Goal: Task Accomplishment & Management: Use online tool/utility

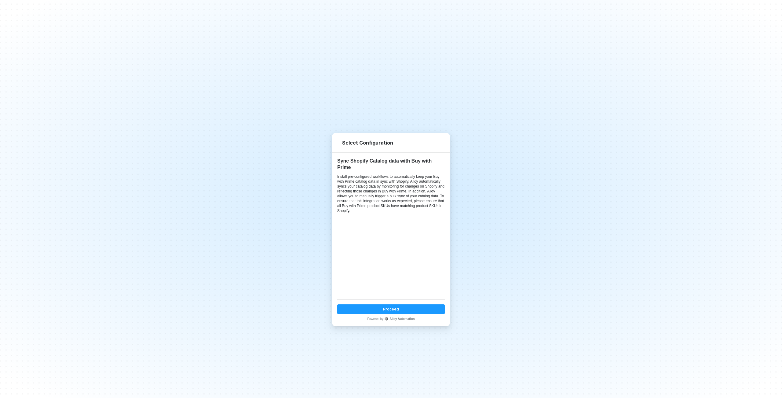
click at [409, 310] on button "Proceed" at bounding box center [390, 310] width 107 height 10
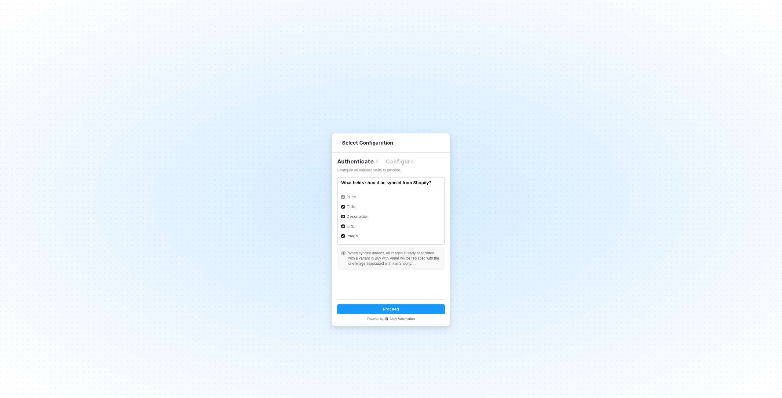
click at [409, 309] on button "Proceed" at bounding box center [390, 310] width 107 height 10
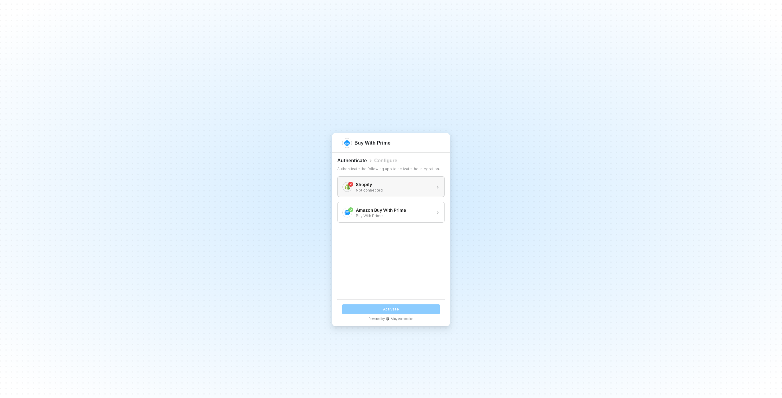
click at [412, 188] on div "Not connected" at bounding box center [394, 190] width 76 height 5
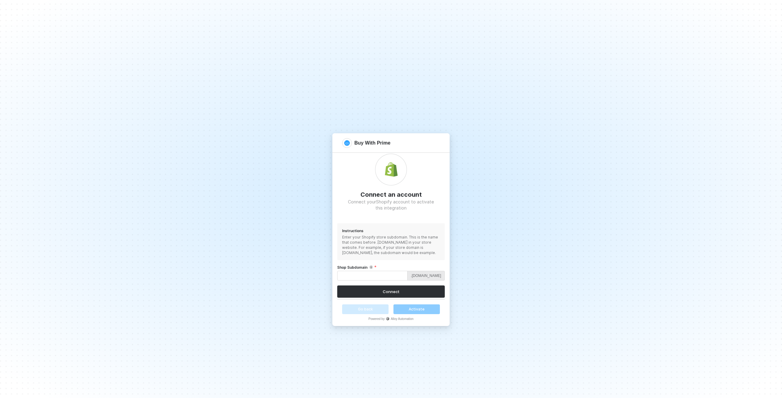
scroll to position [54, 0]
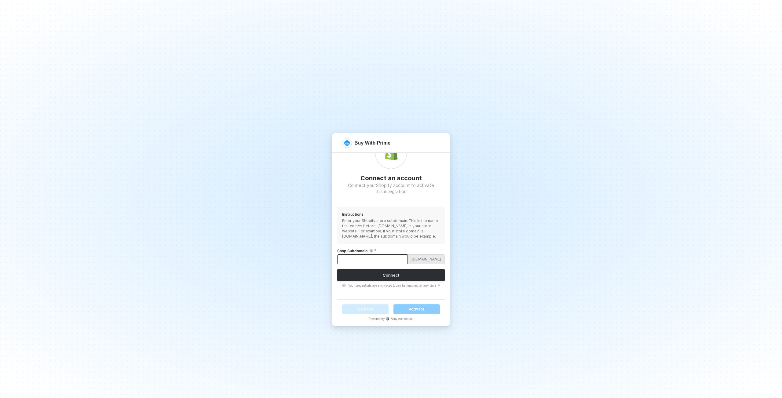
click at [386, 262] on input "Shop Subdomain" at bounding box center [372, 260] width 70 height 10
paste input "naturespeak-net"
type input "naturespeak-net"
click at [389, 275] on div "Connect" at bounding box center [391, 275] width 17 height 5
click at [394, 276] on div "Connect" at bounding box center [391, 275] width 17 height 5
